Goal: Task Accomplishment & Management: Use online tool/utility

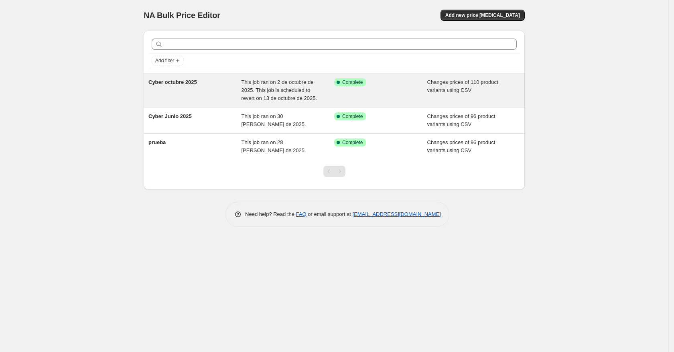
click at [299, 91] on span "This job ran on 2 de octubre de 2025. This job is scheduled to revert on 13 de …" at bounding box center [280, 90] width 76 height 22
